Goal: Task Accomplishment & Management: Manage account settings

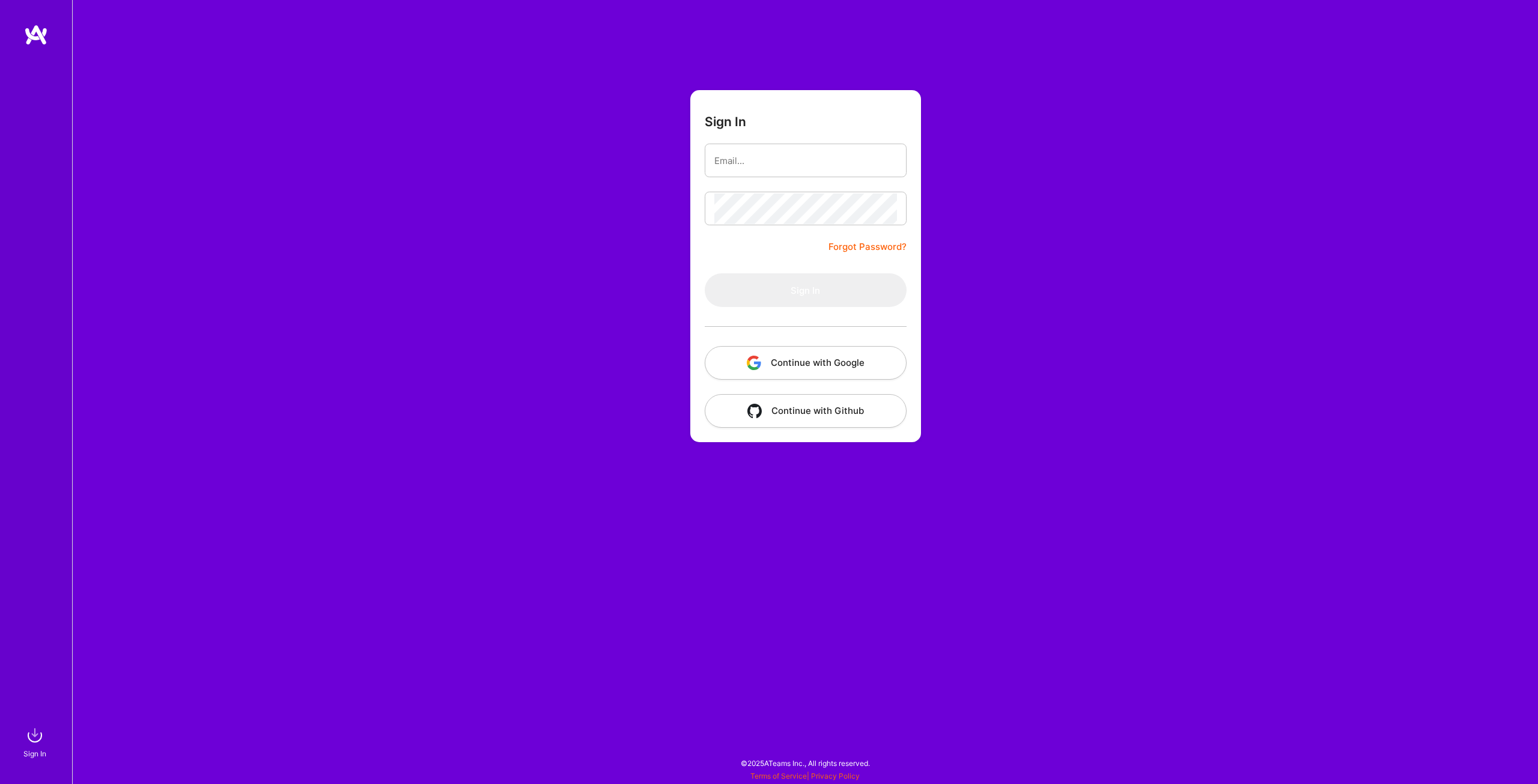
click at [867, 361] on button "Continue with Google" at bounding box center [806, 362] width 202 height 34
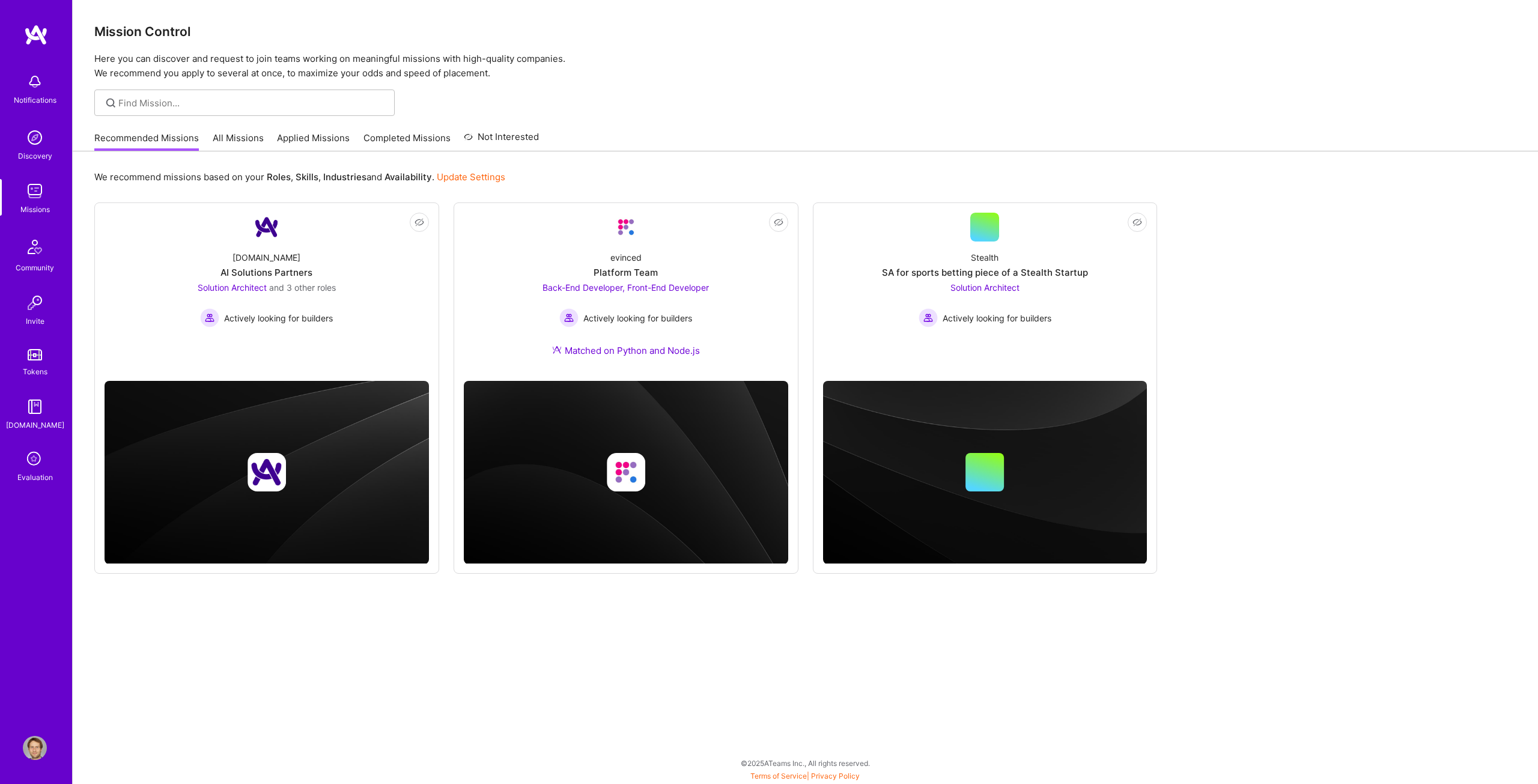
click at [39, 464] on icon at bounding box center [34, 459] width 23 height 23
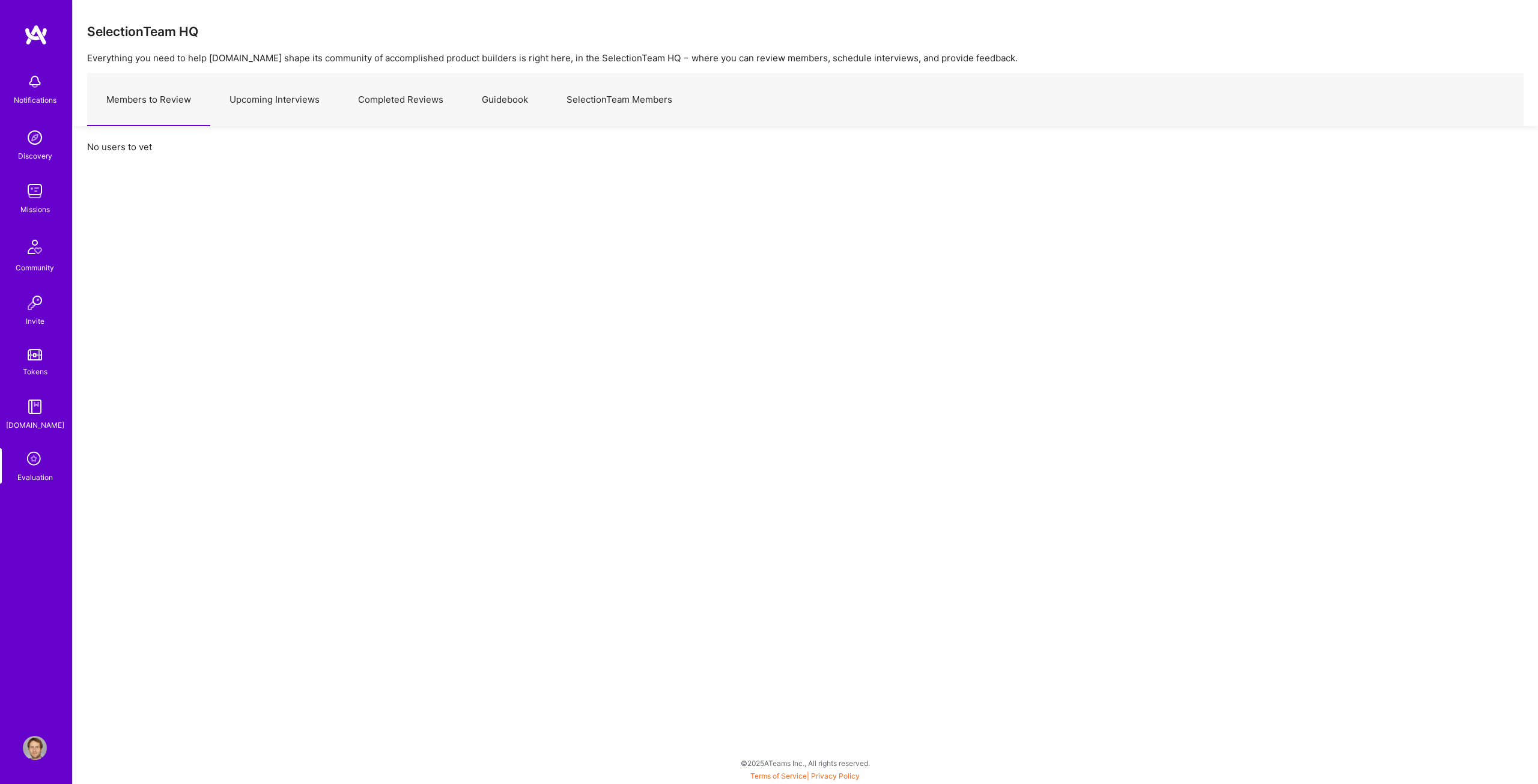
click at [267, 109] on link "Upcoming Interviews" at bounding box center [274, 100] width 128 height 53
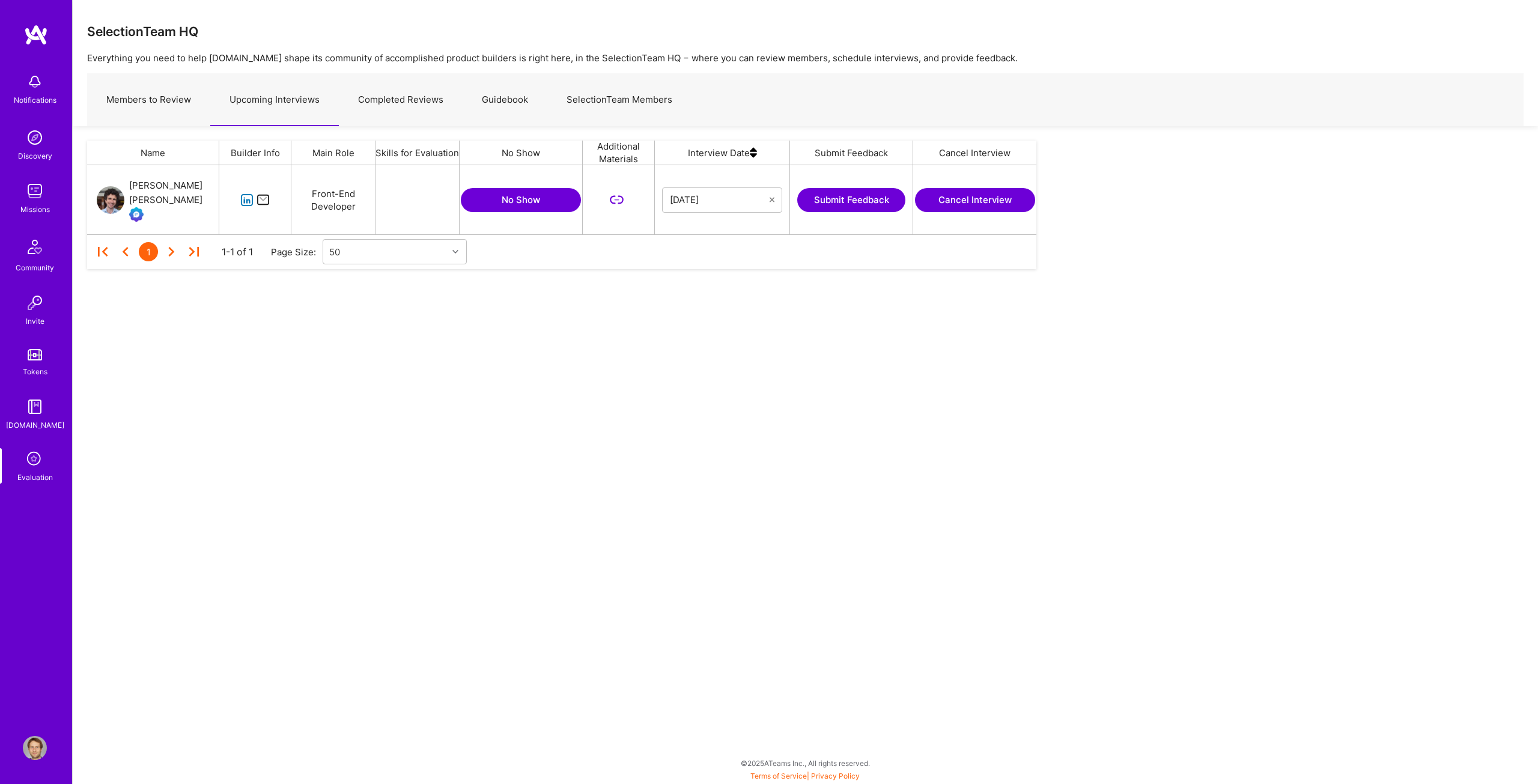
scroll to position [60, 940]
click at [164, 188] on div "[PERSON_NAME] [PERSON_NAME]" at bounding box center [174, 192] width 89 height 29
click at [248, 201] on icon "grid" at bounding box center [247, 200] width 14 height 14
click at [979, 197] on button "Cancel Interview" at bounding box center [975, 200] width 120 height 24
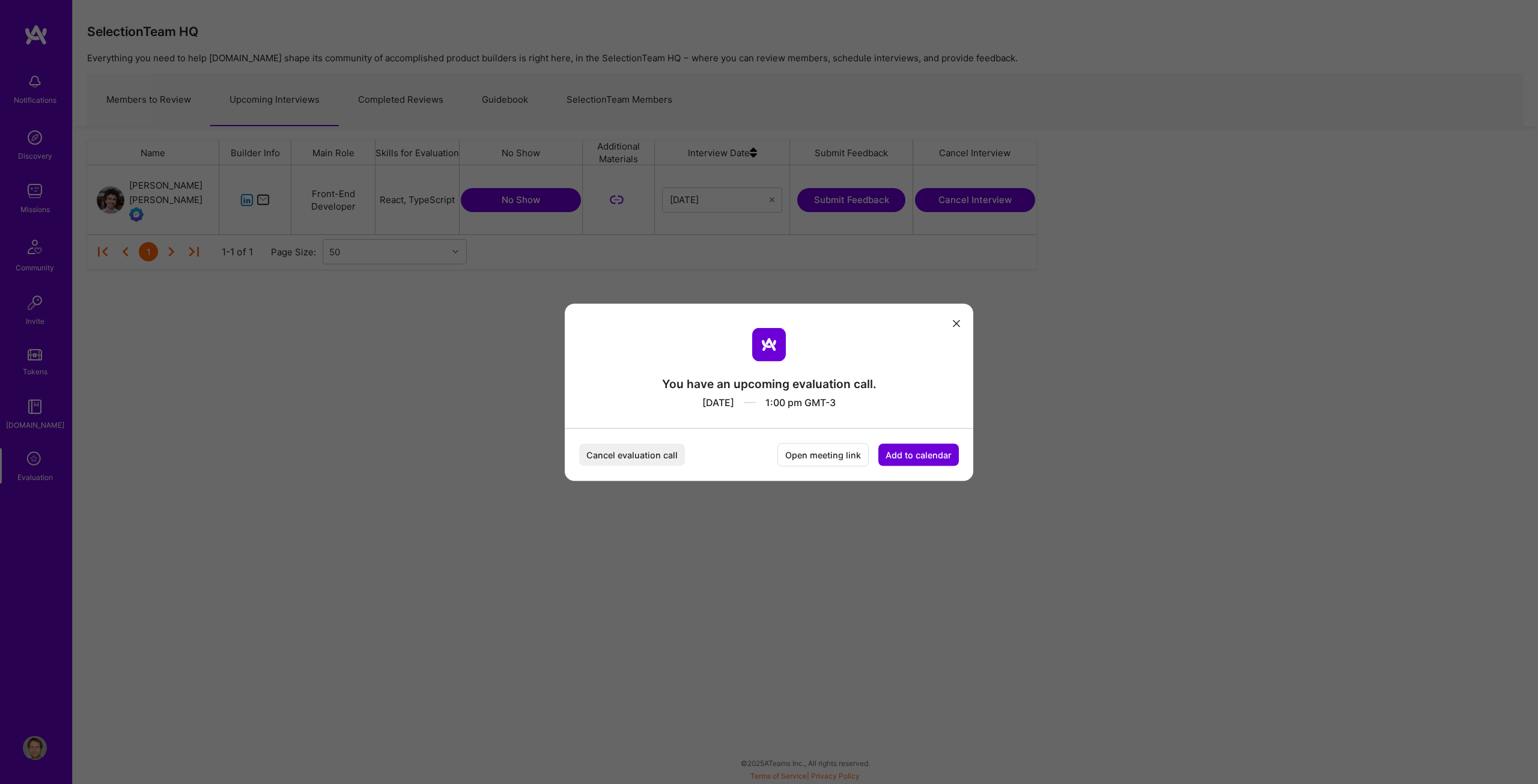
click at [625, 458] on button "Cancel evaluation call" at bounding box center [631, 454] width 106 height 22
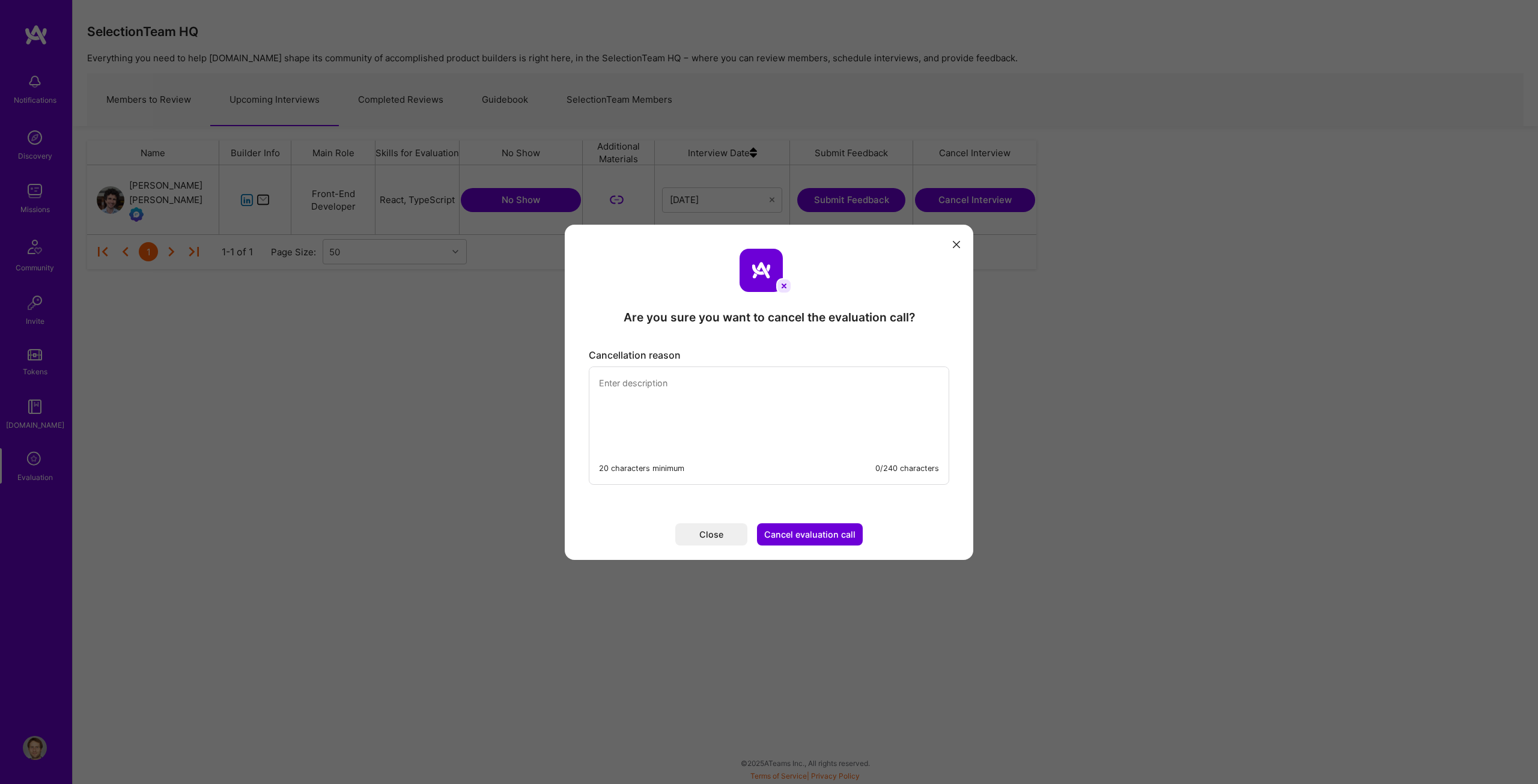
click at [694, 398] on textarea "modal" at bounding box center [769, 408] width 359 height 82
type textarea "Hi [PERSON_NAME], I'm sorry but I have to cancel this interview. Please resched…"
click at [790, 535] on button "Cancel evaluation call" at bounding box center [809, 534] width 106 height 22
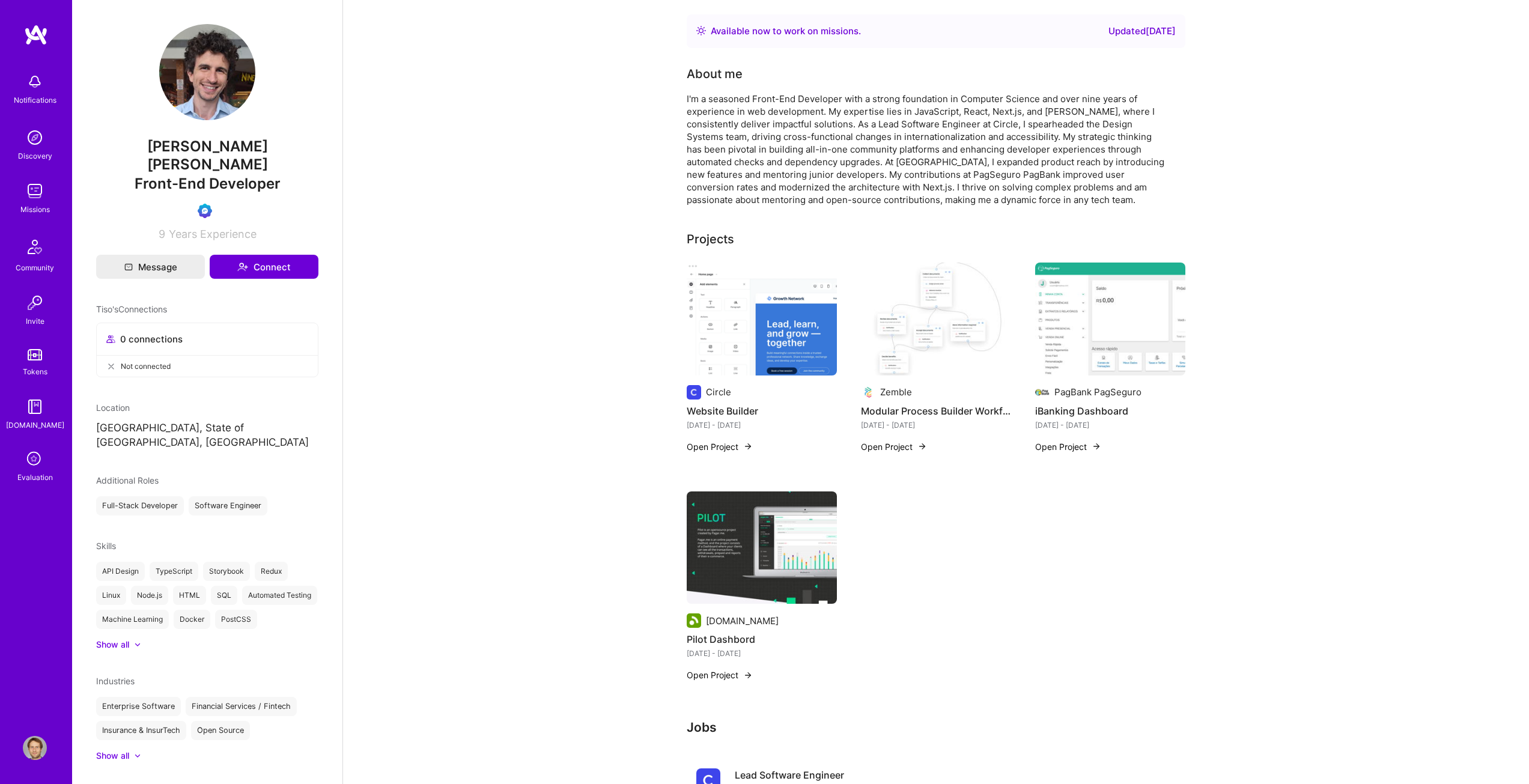
drag, startPoint x: 410, startPoint y: 680, endPoint x: 413, endPoint y: 673, distance: 7.6
click at [33, 740] on img at bounding box center [34, 747] width 24 height 24
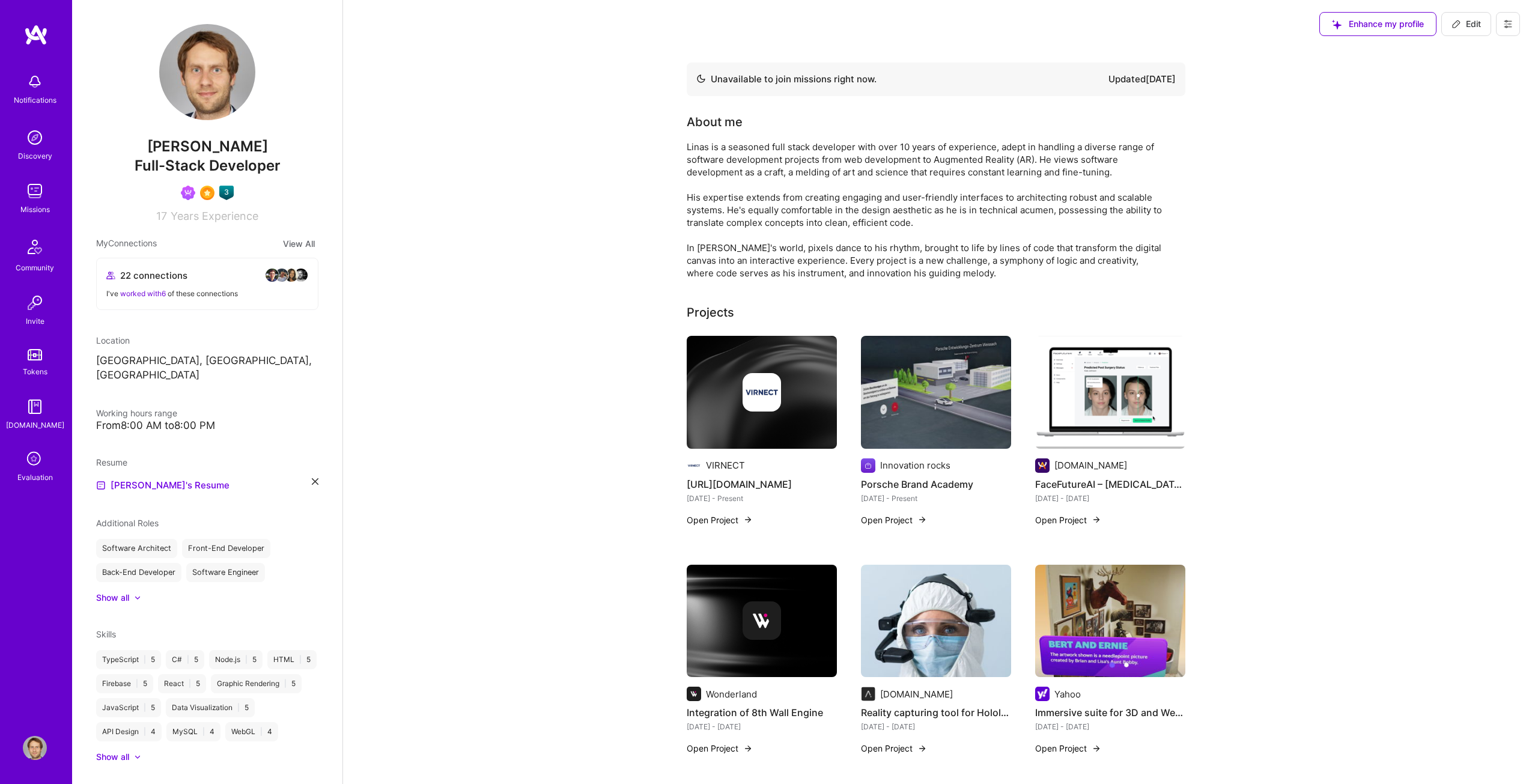
click at [1503, 22] on button at bounding box center [1508, 24] width 24 height 24
click at [1453, 54] on button "Settings" at bounding box center [1475, 51] width 90 height 31
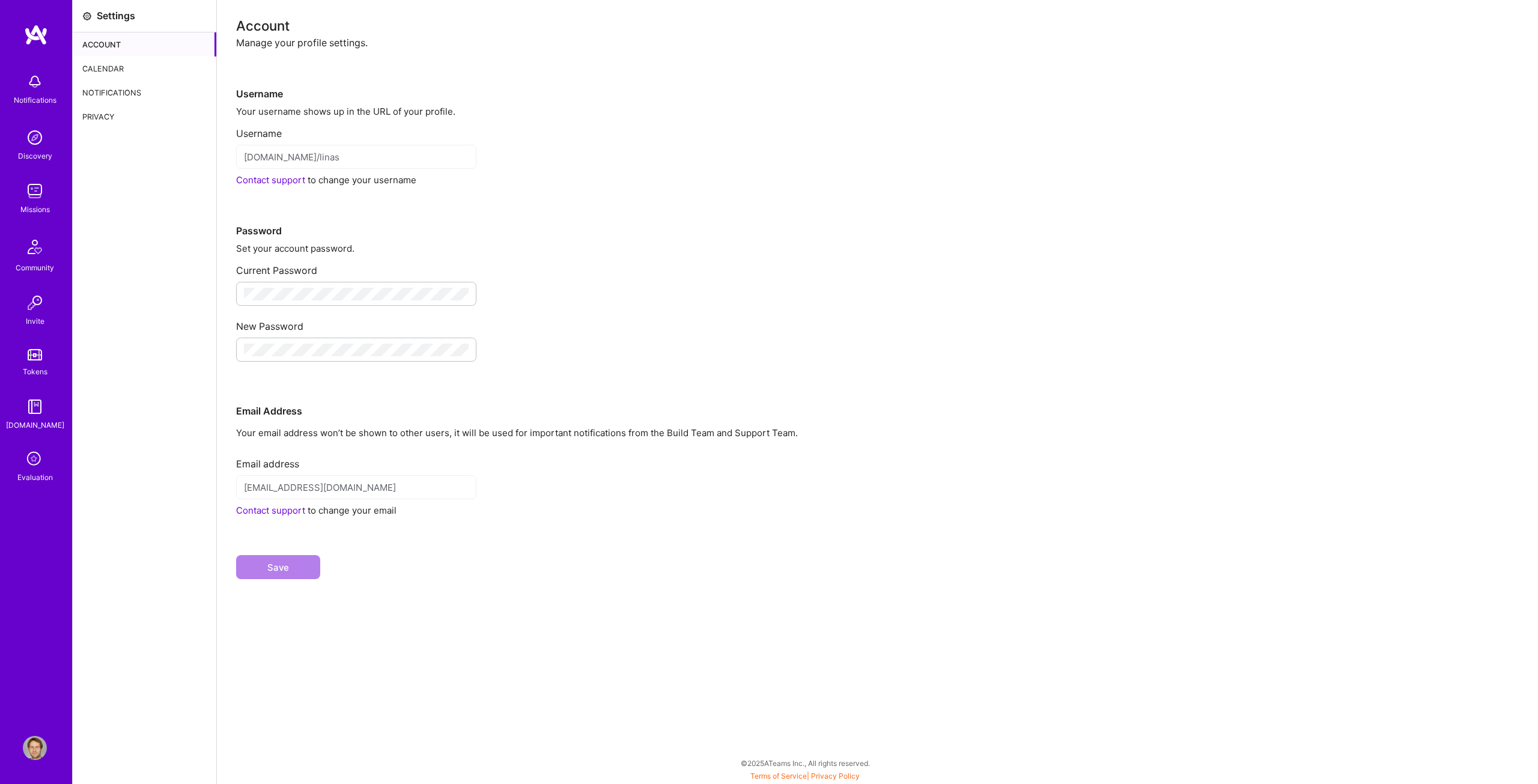
click at [103, 67] on div "Calendar" at bounding box center [144, 68] width 144 height 24
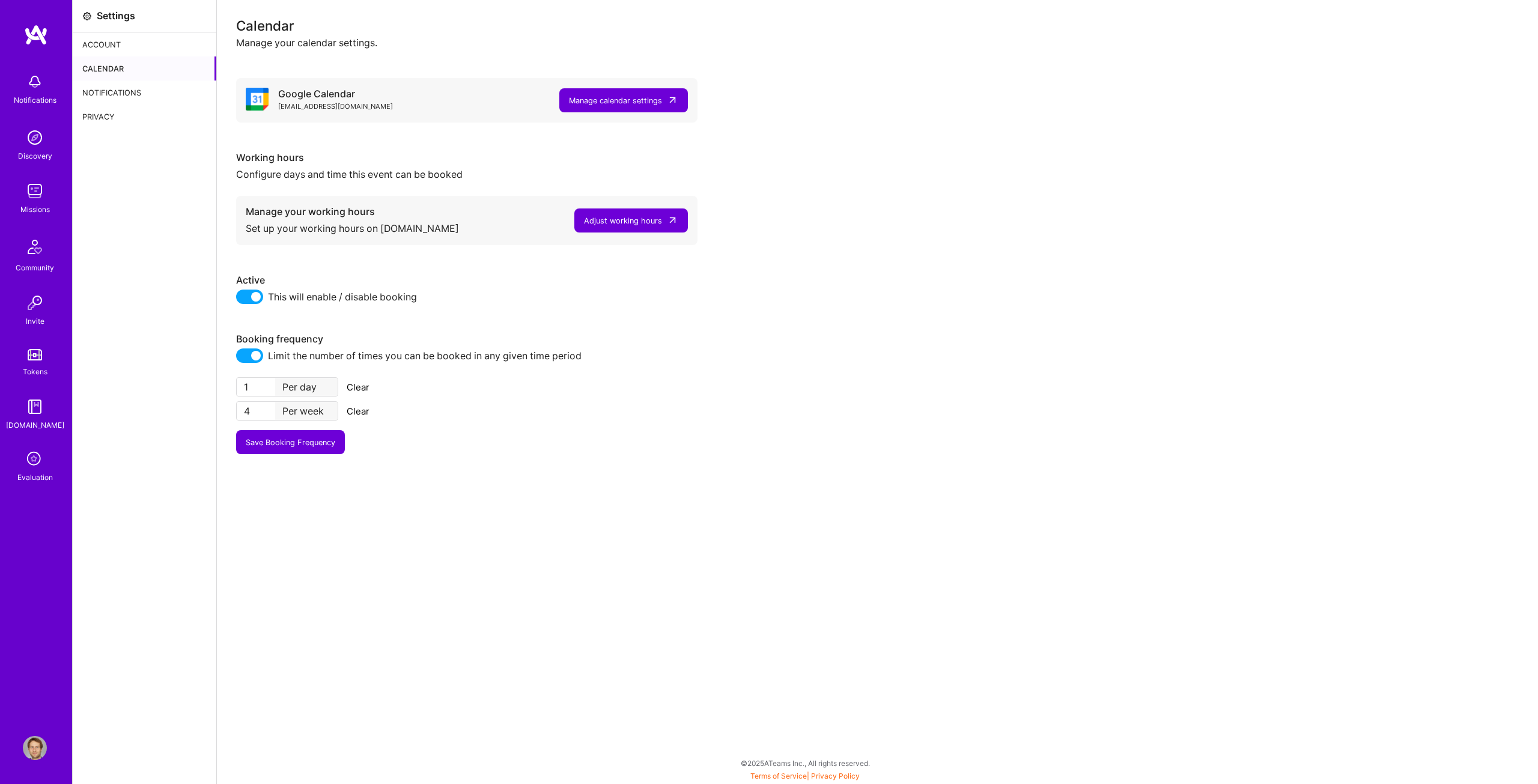
click at [36, 463] on icon at bounding box center [34, 459] width 23 height 23
click at [252, 351] on span at bounding box center [249, 356] width 27 height 15
click at [238, 359] on input "checkbox" at bounding box center [238, 359] width 0 height 0
click at [252, 354] on span at bounding box center [249, 356] width 27 height 15
click at [238, 359] on input "checkbox" at bounding box center [238, 359] width 0 height 0
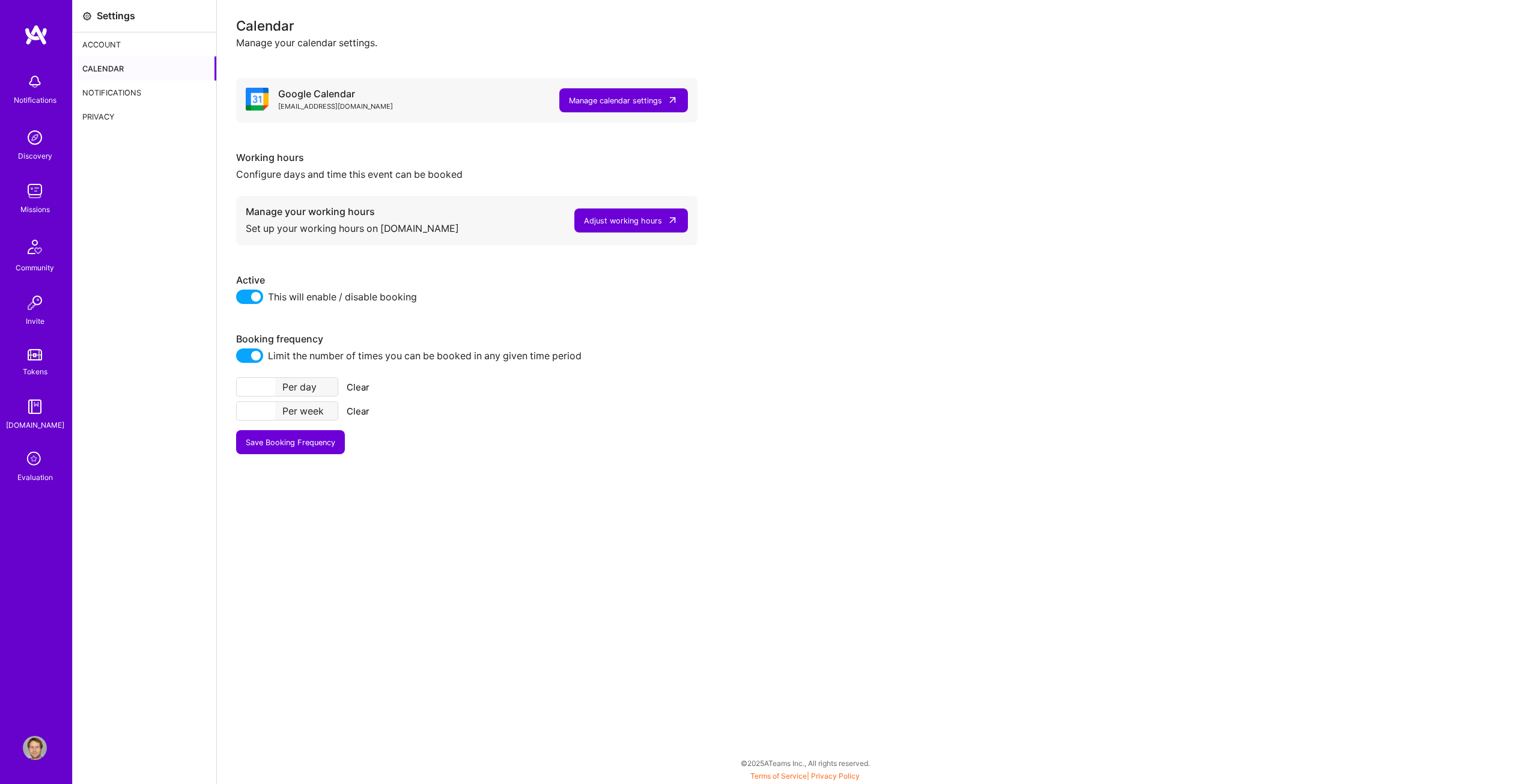
click at [260, 386] on input "number" at bounding box center [256, 386] width 39 height 18
click at [609, 102] on div "Manage calendar settings" at bounding box center [616, 100] width 93 height 13
click at [628, 216] on div "Adjust working hours" at bounding box center [623, 221] width 78 height 13
drag, startPoint x: 255, startPoint y: 389, endPoint x: 181, endPoint y: 388, distance: 74.0
click at [181, 388] on div "Settings Account Calendar Notifications Privacy Calendar Manage your calendar s…" at bounding box center [805, 392] width 1465 height 784
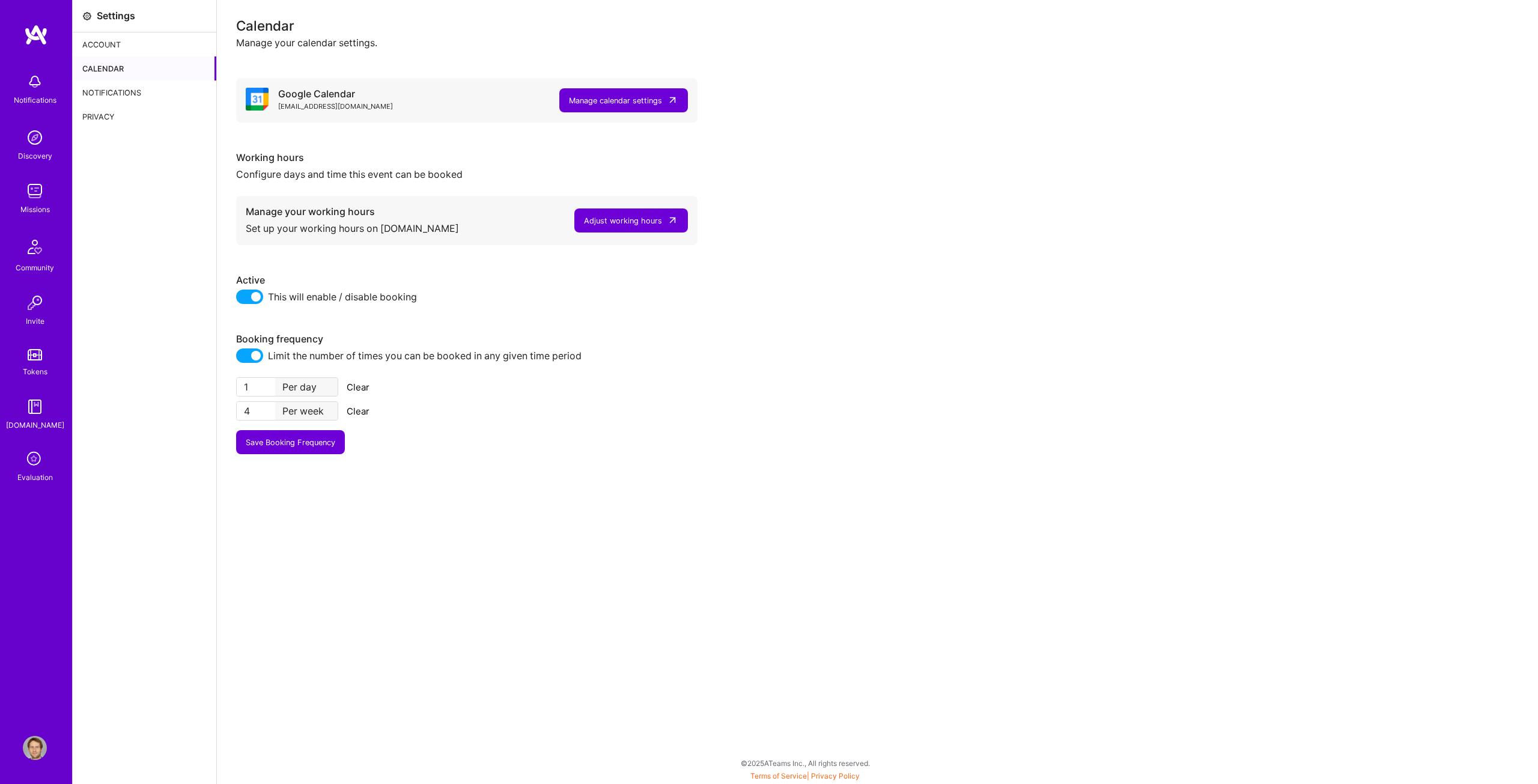
type input "1"
click at [267, 389] on input "1" at bounding box center [256, 386] width 39 height 18
click at [269, 388] on input "1" at bounding box center [256, 386] width 39 height 18
click at [249, 296] on span at bounding box center [249, 297] width 27 height 15
click at [238, 300] on input "checkbox" at bounding box center [238, 300] width 0 height 0
